Goal: Complete application form: Complete application form

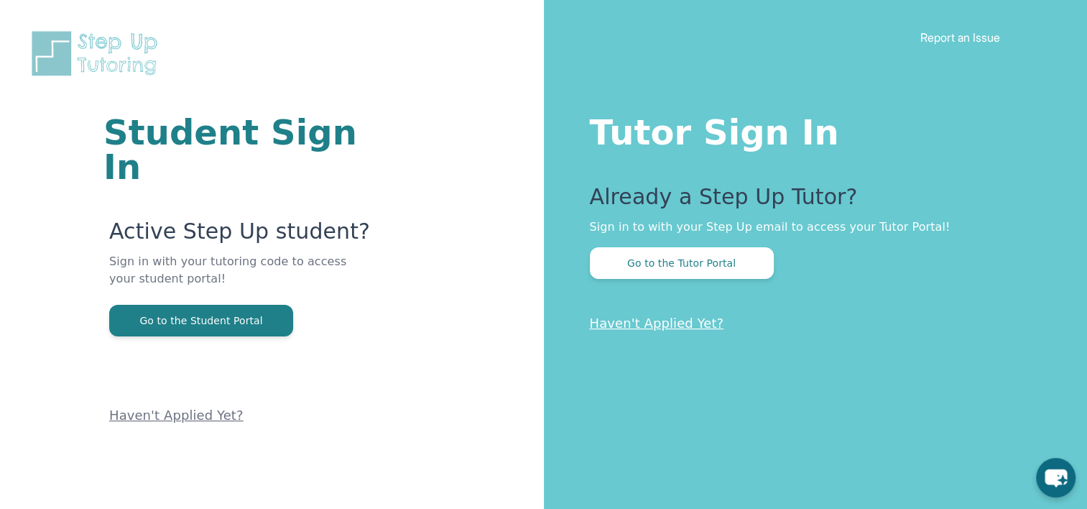
click at [645, 321] on link "Haven't Applied Yet?" at bounding box center [657, 322] width 134 height 15
click at [714, 273] on button "Go to the Tutor Portal" at bounding box center [682, 263] width 184 height 32
